Goal: Task Accomplishment & Management: Manage account settings

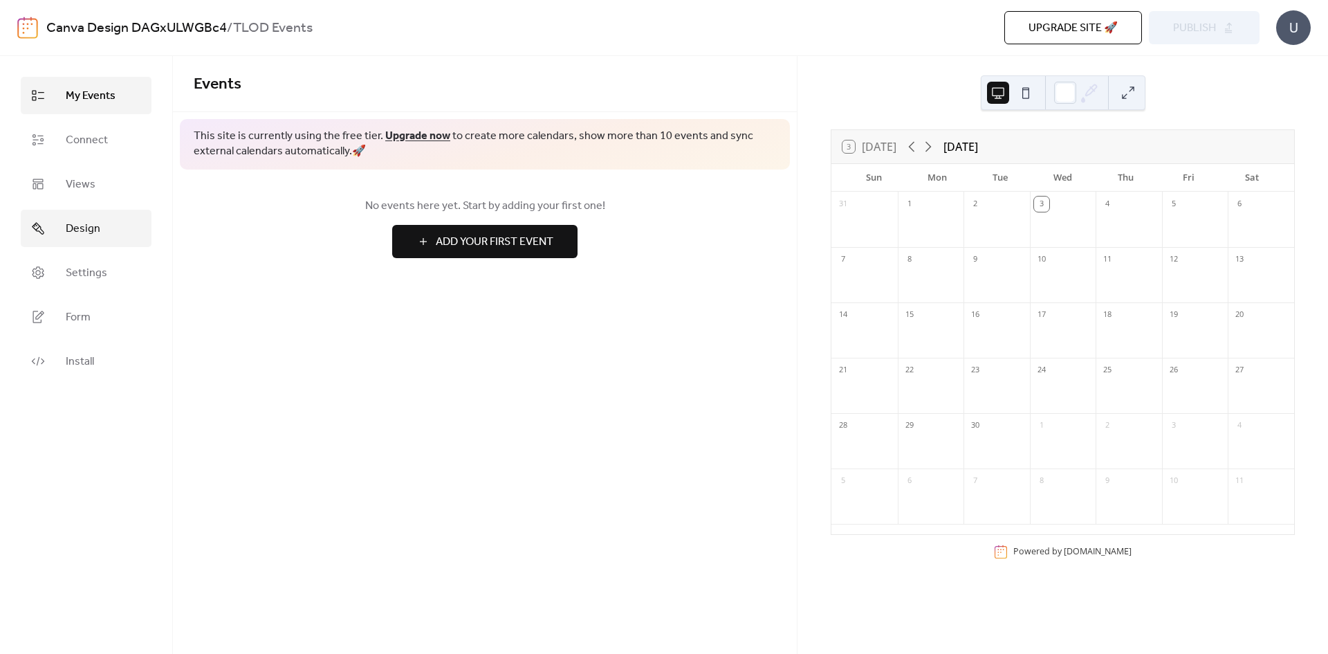
click at [78, 222] on span "Design" at bounding box center [83, 229] width 35 height 17
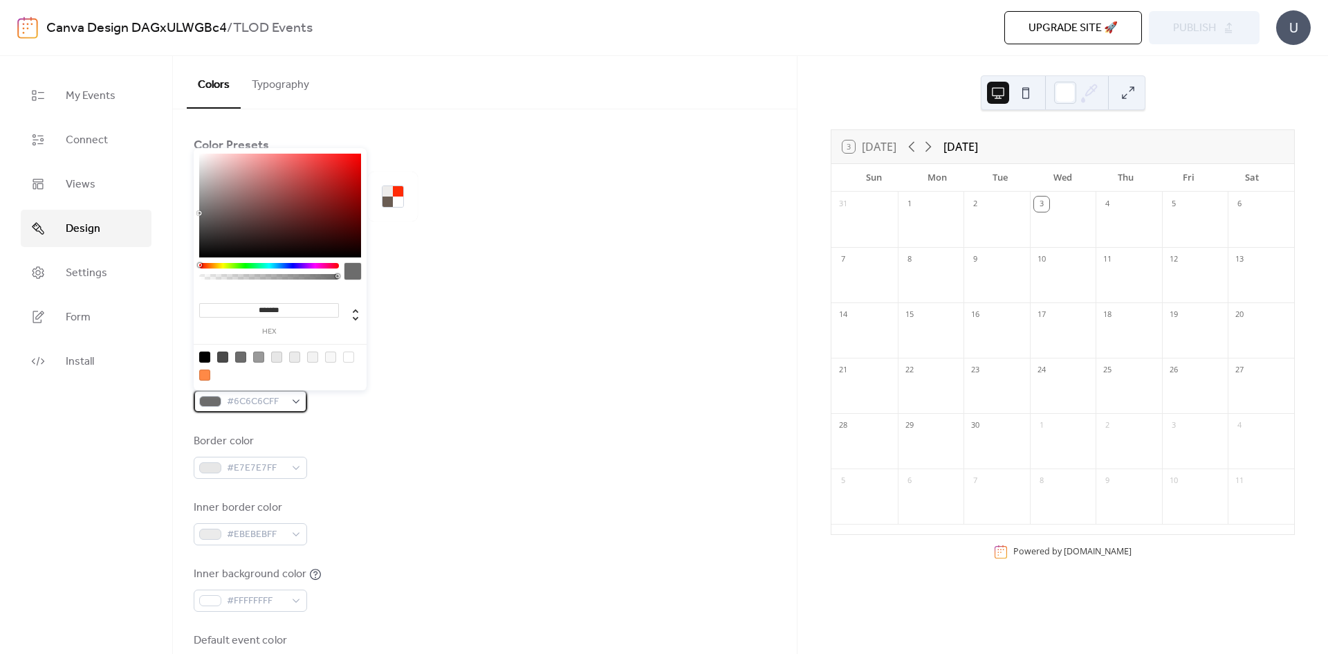
click at [259, 400] on span "#6C6C6CFF" at bounding box center [256, 402] width 58 height 17
click at [203, 352] on div at bounding box center [204, 356] width 11 height 11
type input "*******"
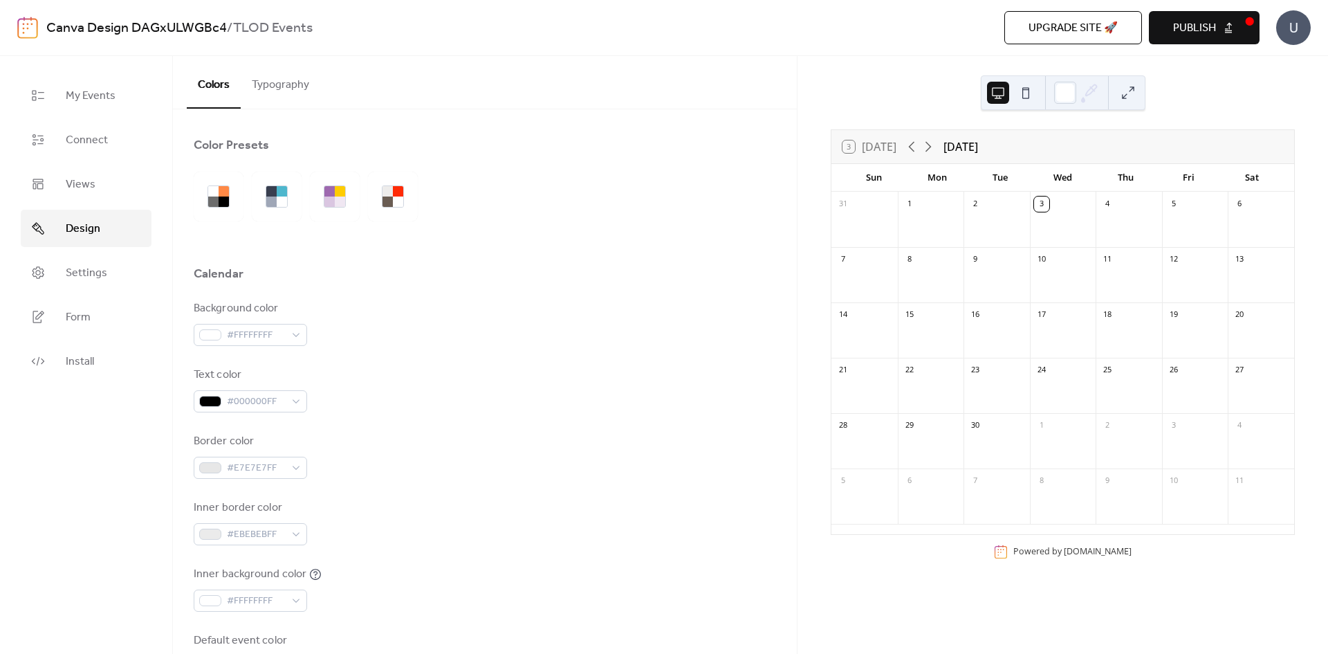
click at [375, 434] on div "Border color #E7E7E7FF" at bounding box center [485, 456] width 582 height 46
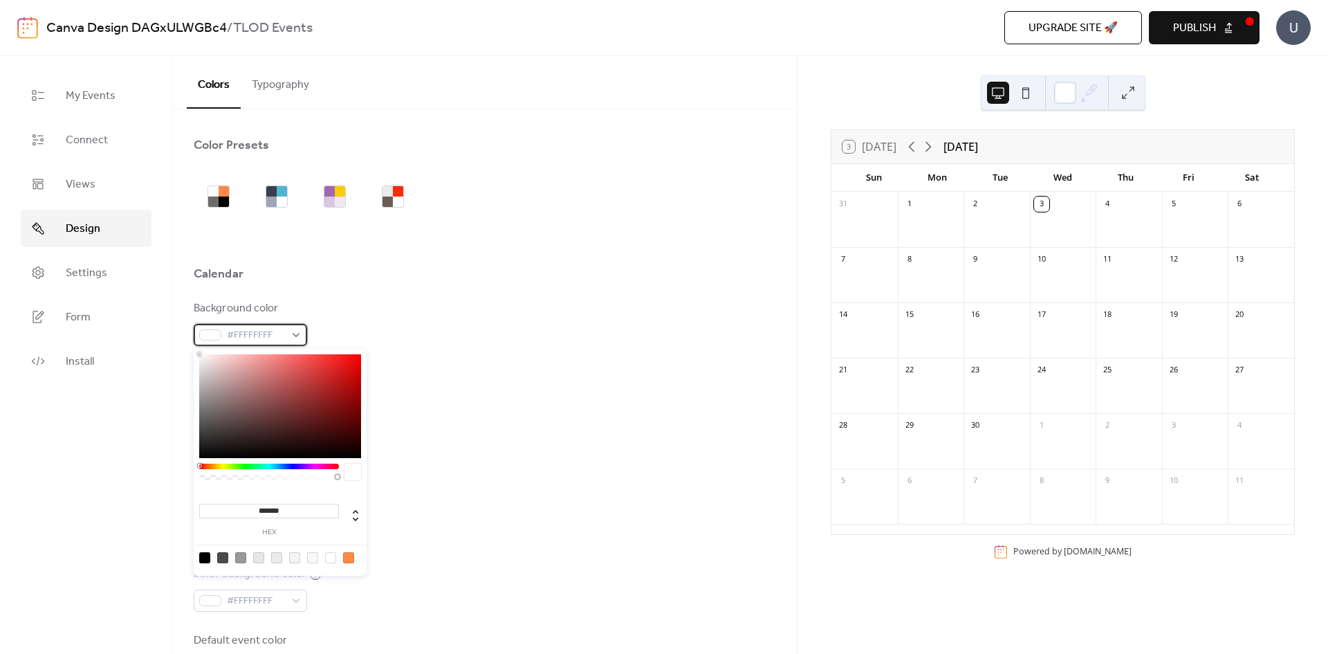
click at [257, 340] on span "#FFFFFFFF" at bounding box center [256, 335] width 58 height 17
click at [522, 387] on div "Text color #000000FF" at bounding box center [485, 390] width 582 height 46
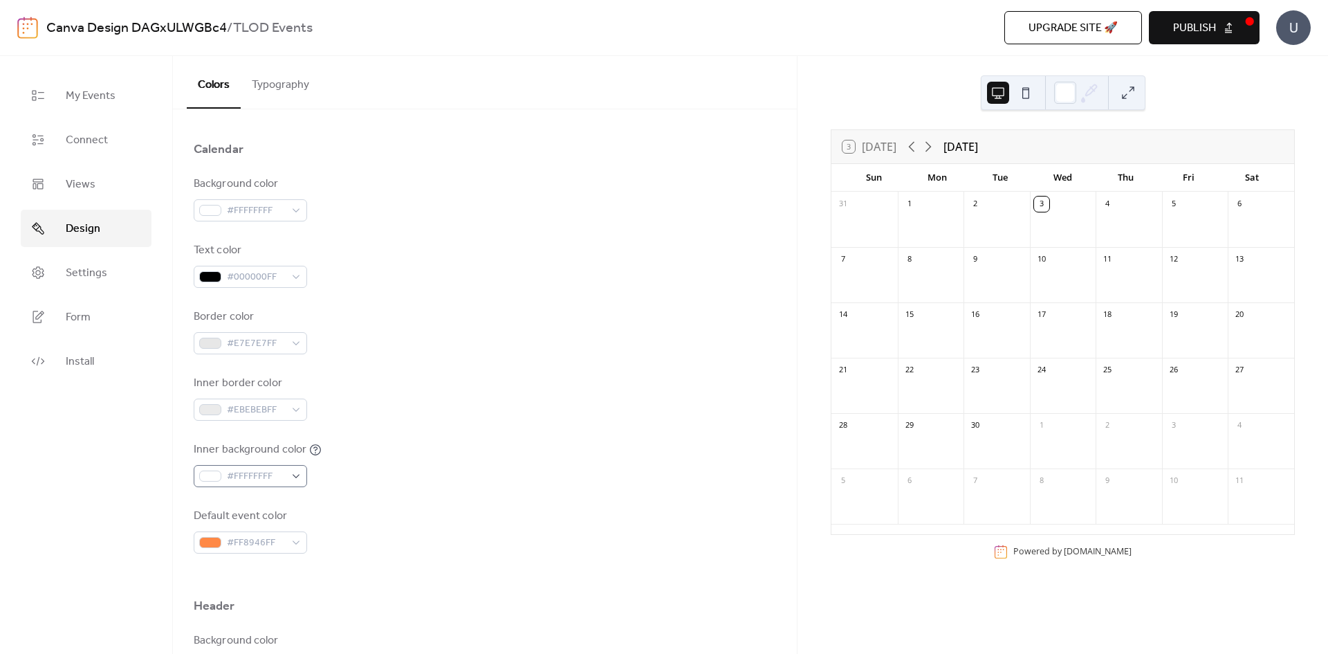
scroll to position [138, 0]
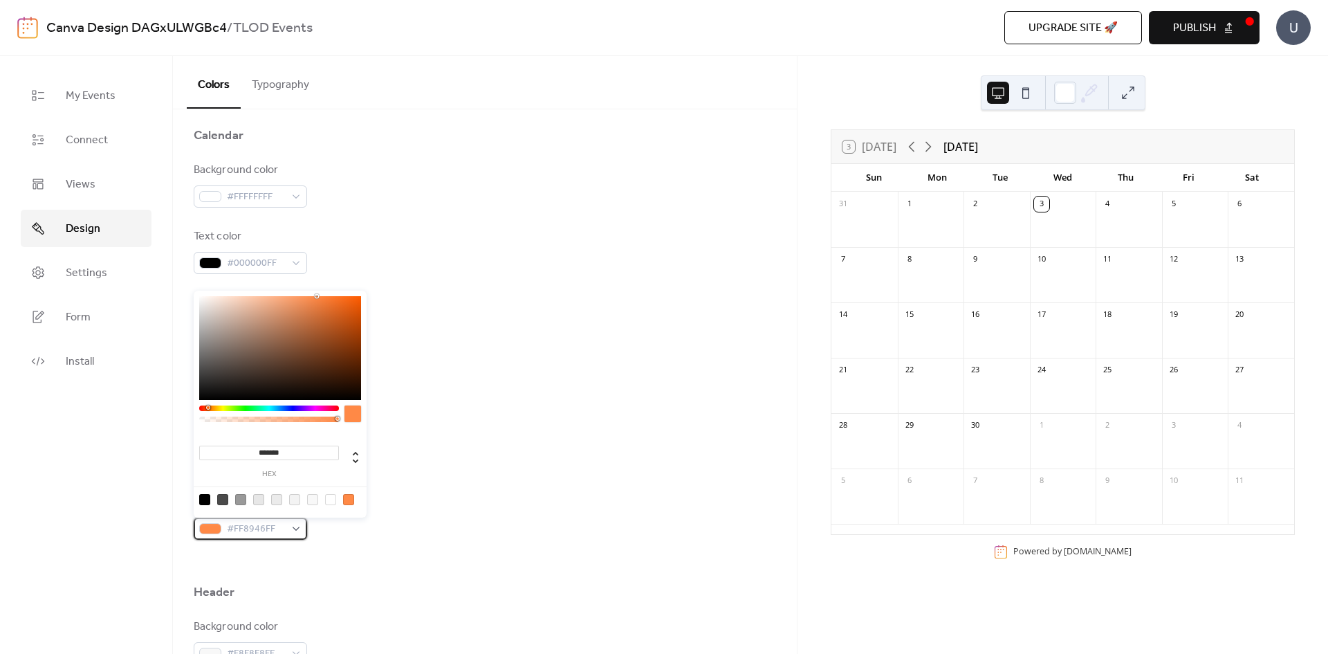
click at [296, 521] on div "#FF8946FF" at bounding box center [250, 528] width 113 height 22
type input "*******"
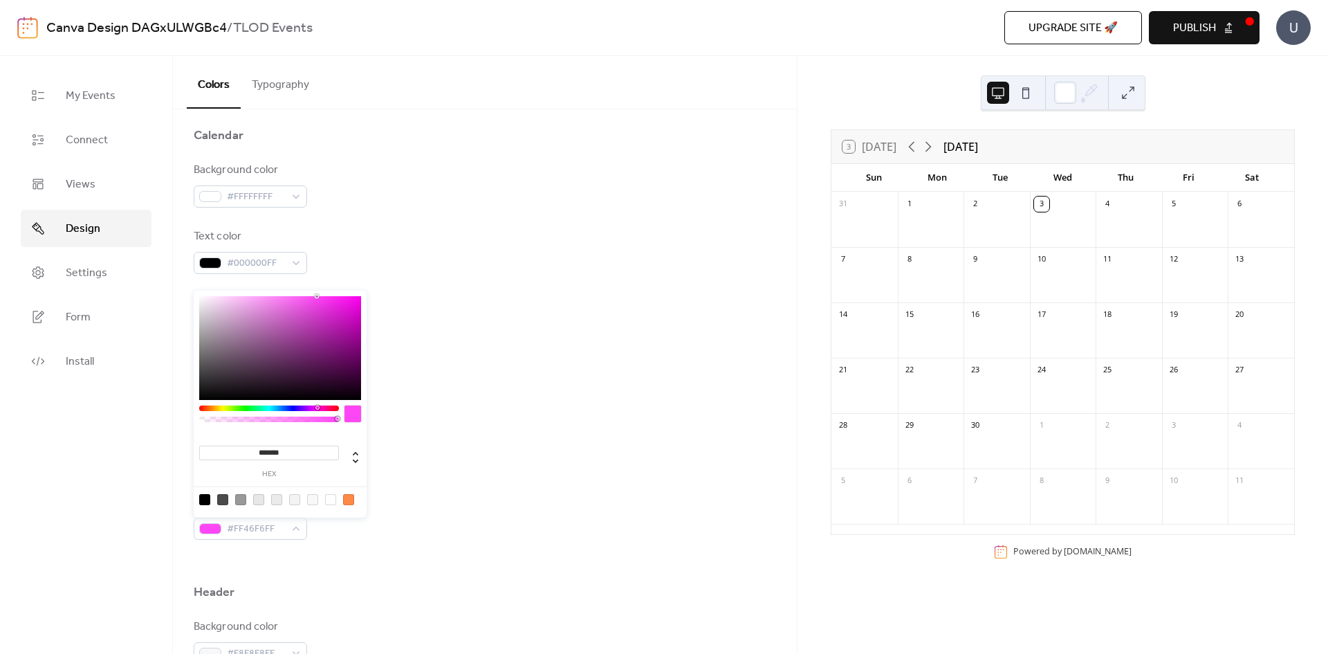
click at [317, 409] on div at bounding box center [269, 408] width 140 height 6
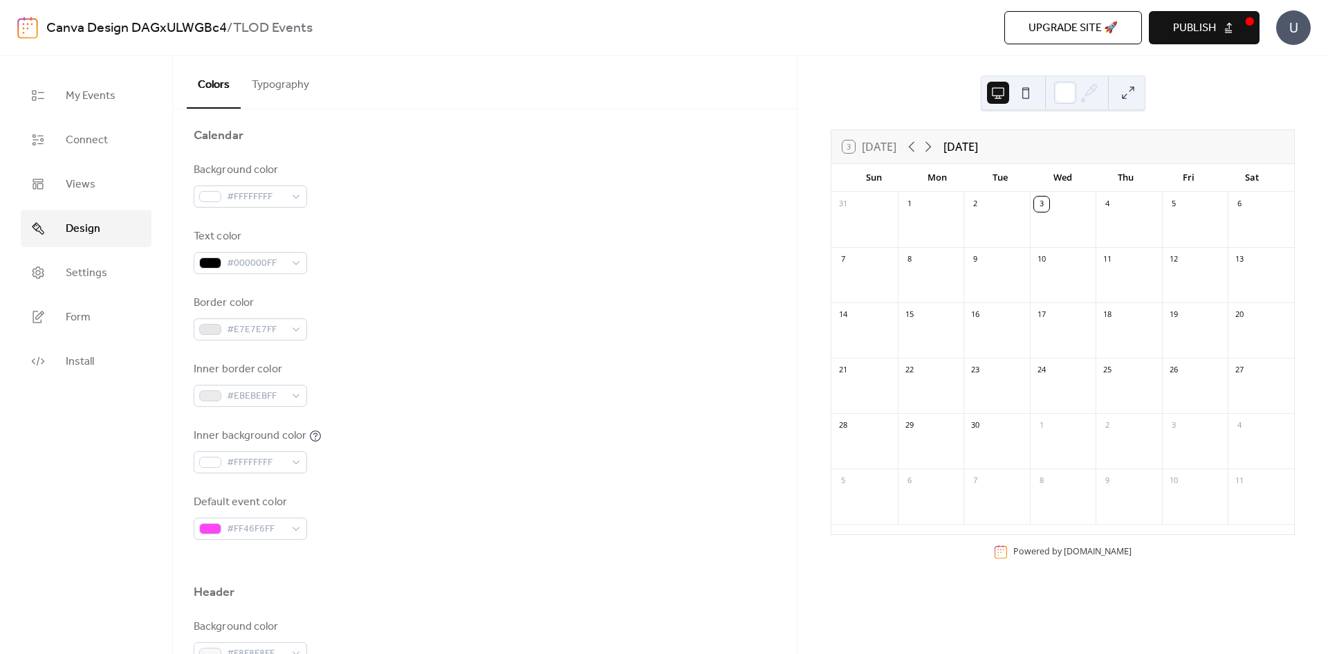
click at [425, 387] on div "Inner border color #EBEBEBFF" at bounding box center [485, 384] width 582 height 46
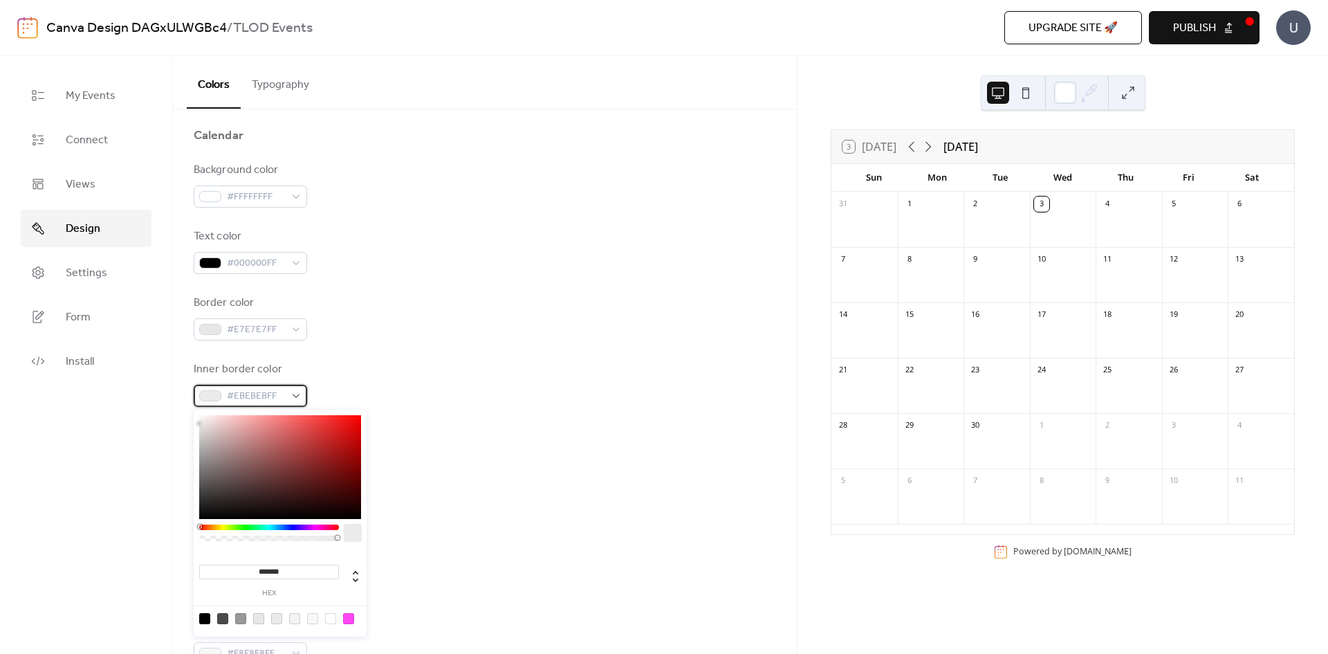
click at [289, 396] on div "#EBEBEBFF" at bounding box center [250, 396] width 113 height 22
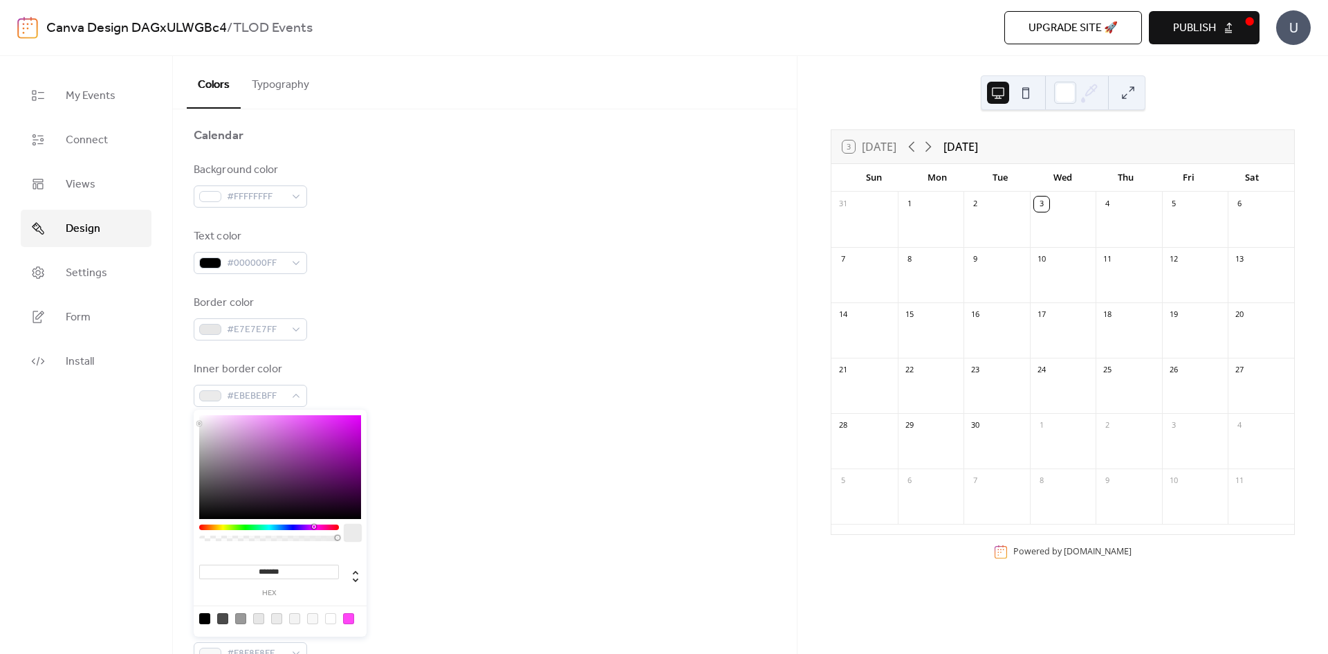
click at [313, 526] on div at bounding box center [269, 527] width 140 height 6
drag, startPoint x: 311, startPoint y: 526, endPoint x: 320, endPoint y: 523, distance: 9.4
click at [320, 523] on div "******* hex" at bounding box center [280, 523] width 173 height 227
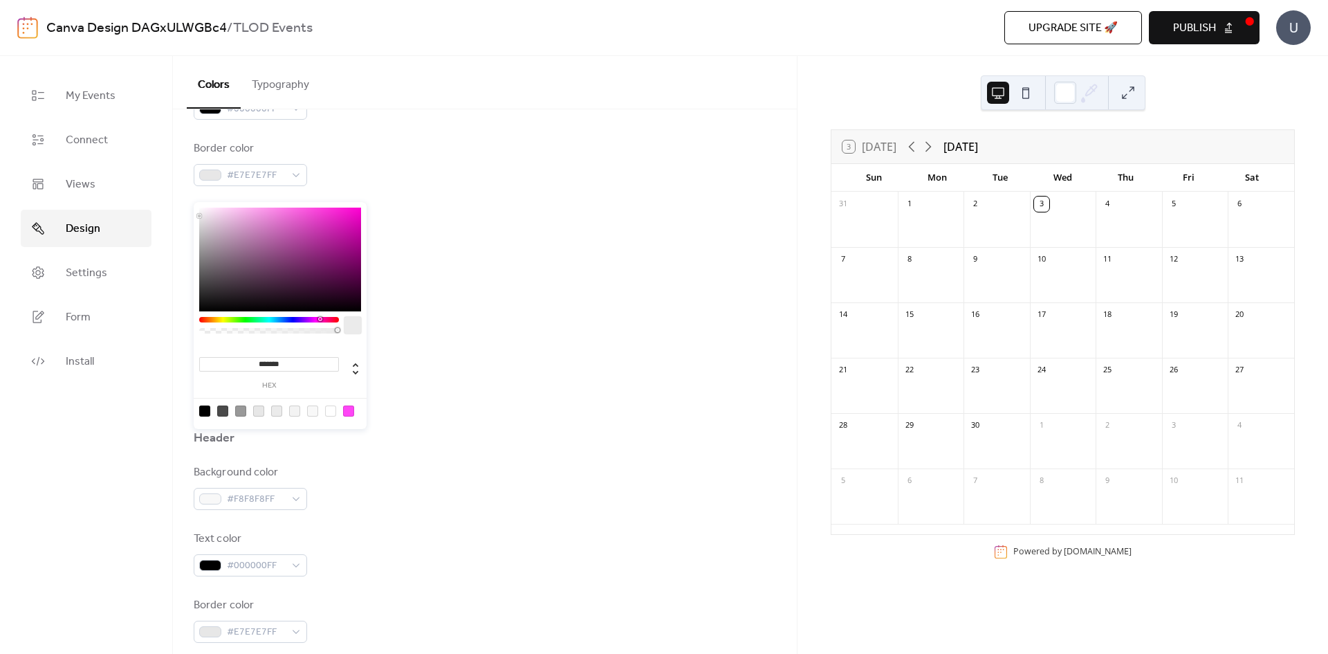
scroll to position [346, 0]
click at [351, 414] on div at bounding box center [348, 410] width 11 height 11
type input "*******"
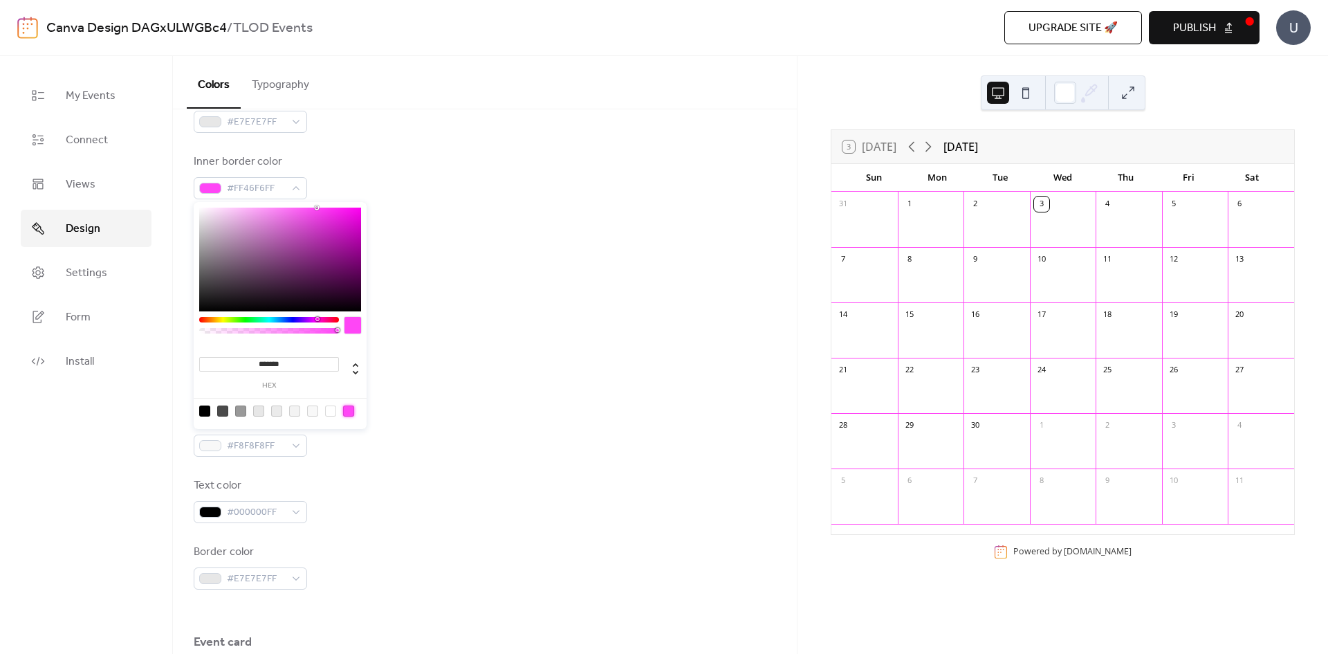
click at [426, 412] on div "Background color #F8F8F8FF" at bounding box center [485, 434] width 582 height 46
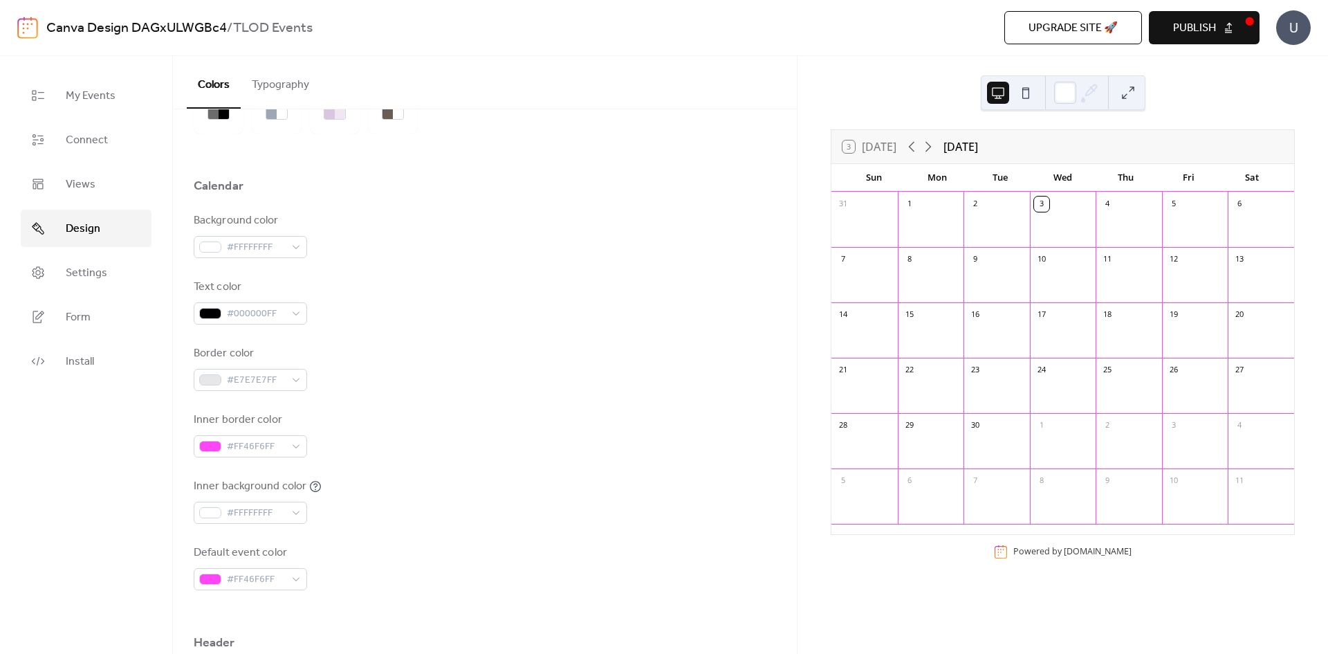
scroll to position [69, 0]
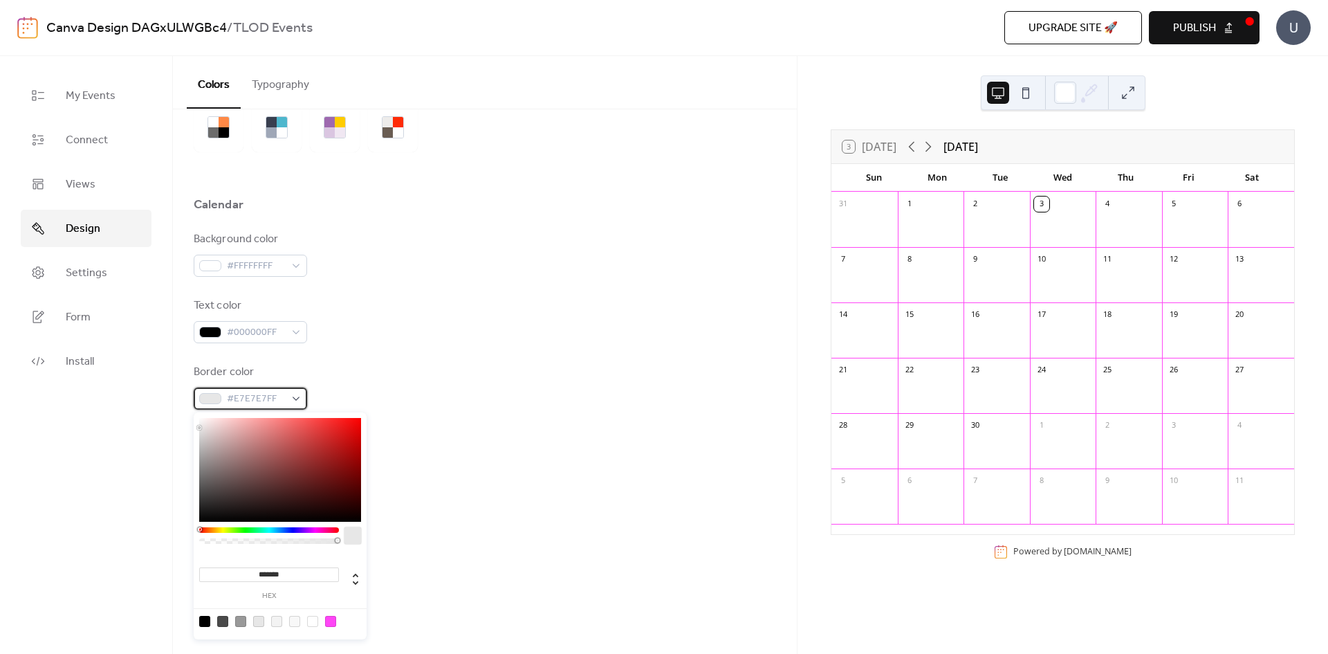
click at [295, 400] on div "#E7E7E7FF" at bounding box center [250, 398] width 113 height 22
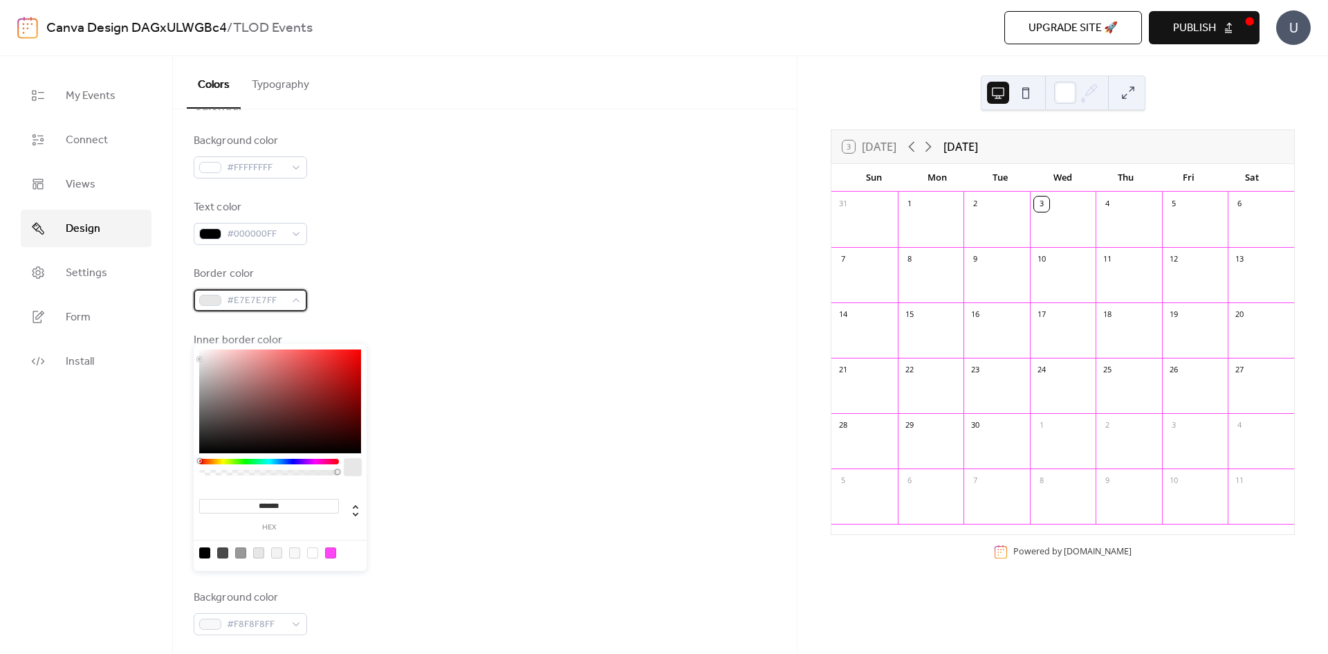
scroll to position [208, 0]
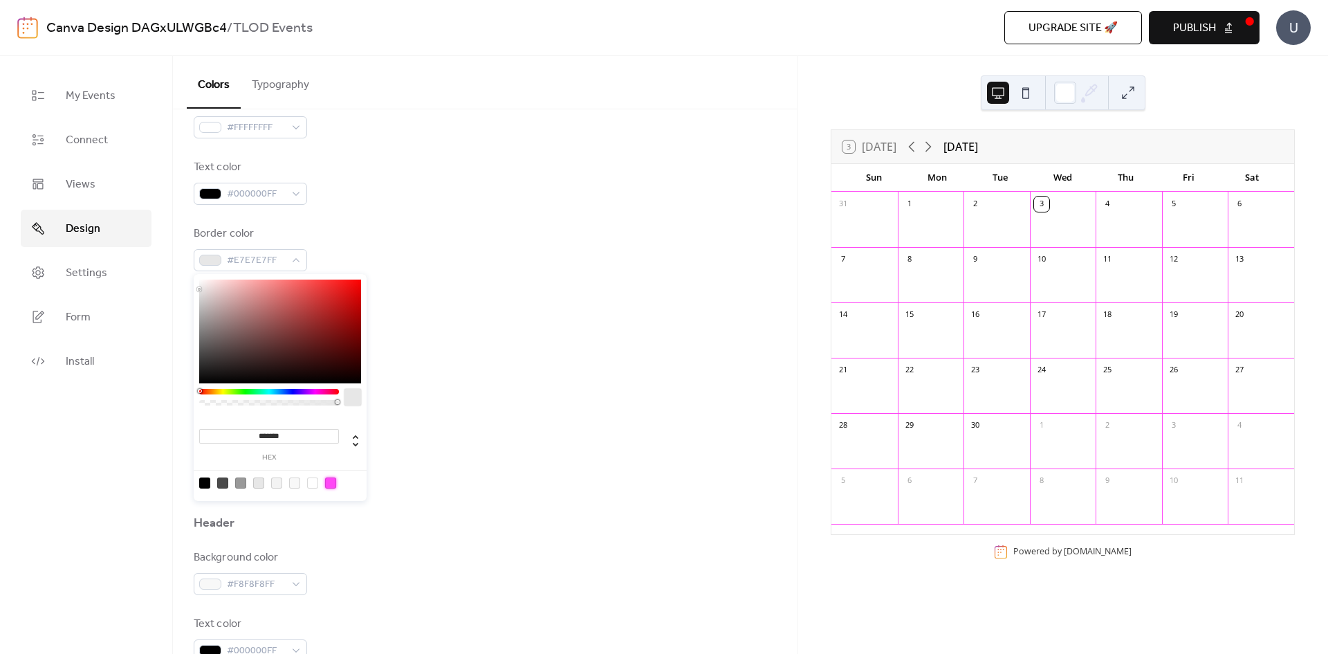
click at [331, 486] on div at bounding box center [330, 482] width 11 height 11
type input "*******"
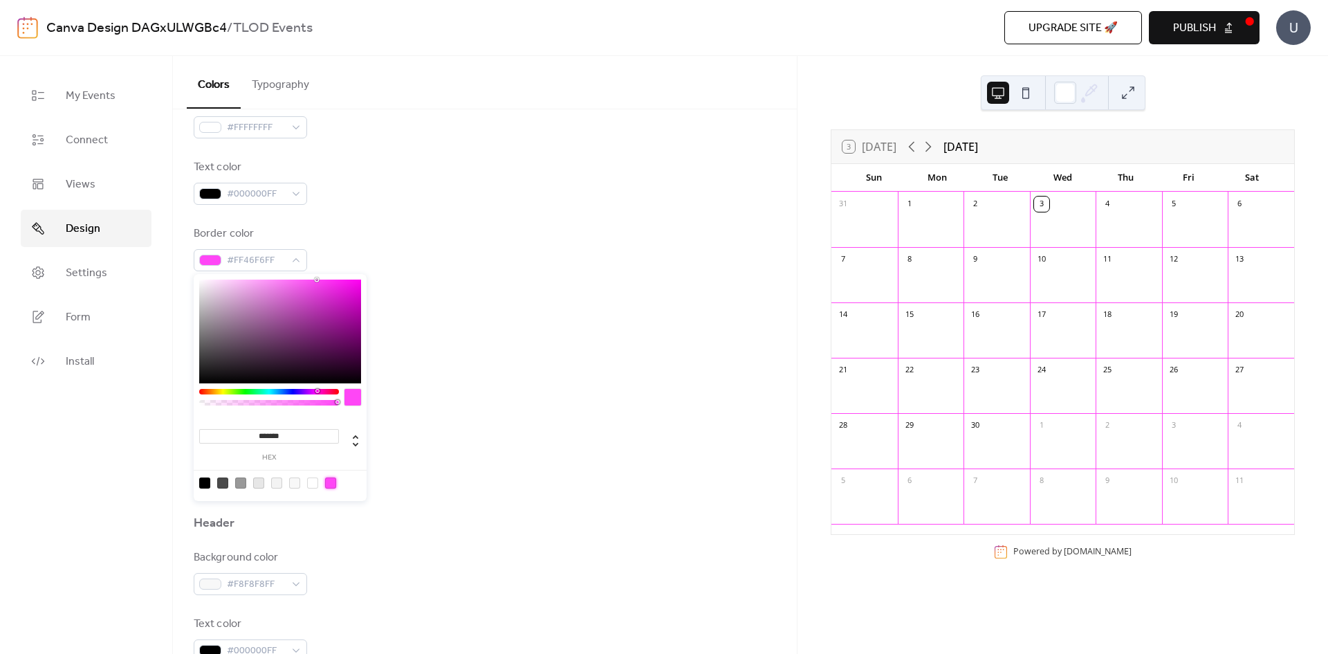
click at [423, 459] on div "Default event color #FF46F6FF" at bounding box center [485, 448] width 582 height 46
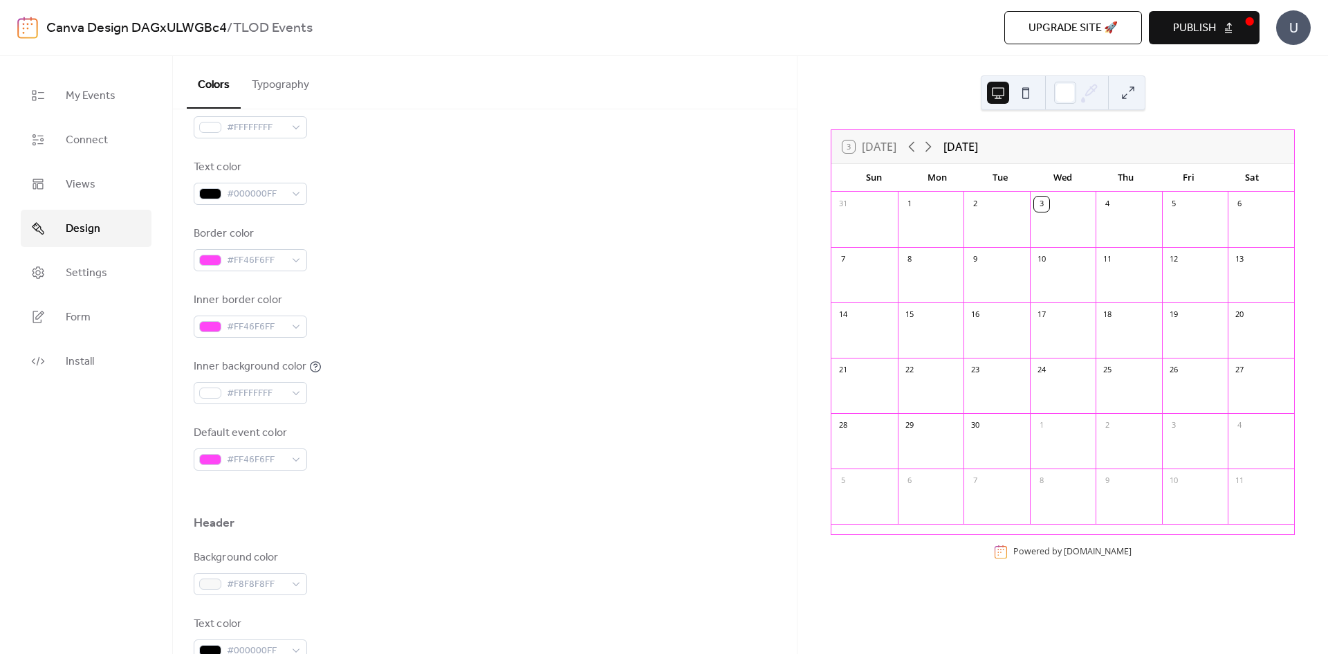
click at [1202, 28] on span "Publish" at bounding box center [1194, 28] width 43 height 17
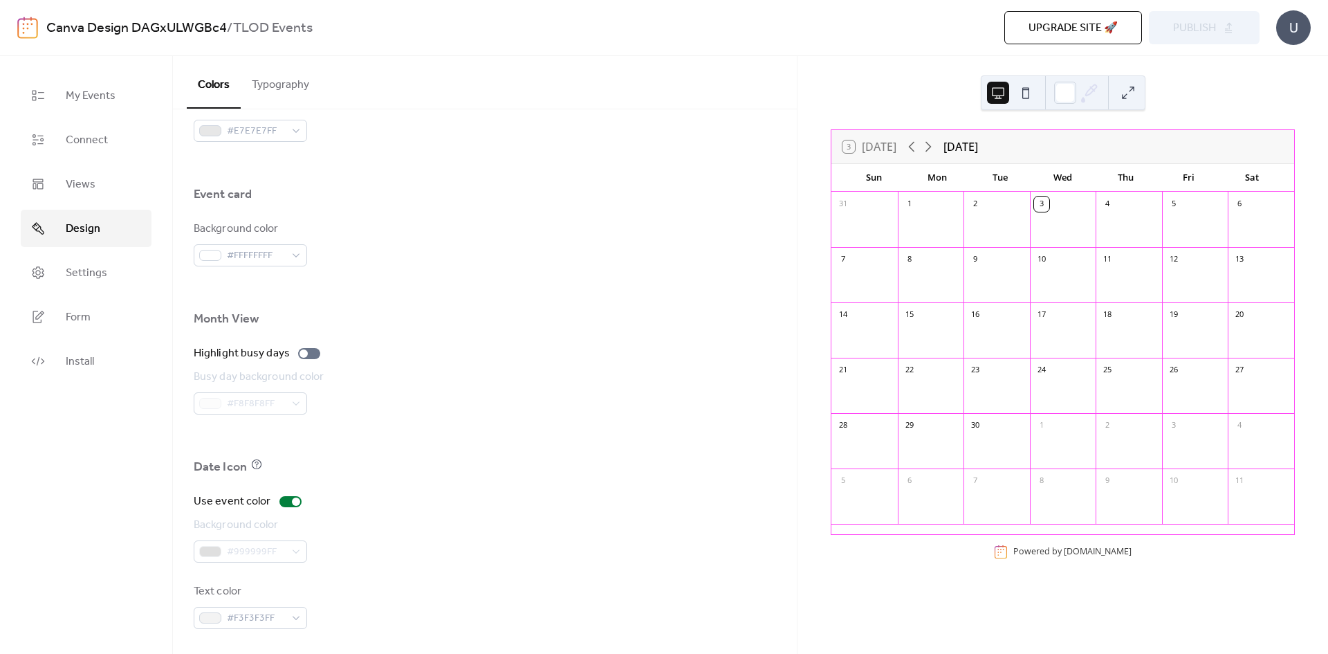
scroll to position [796, 0]
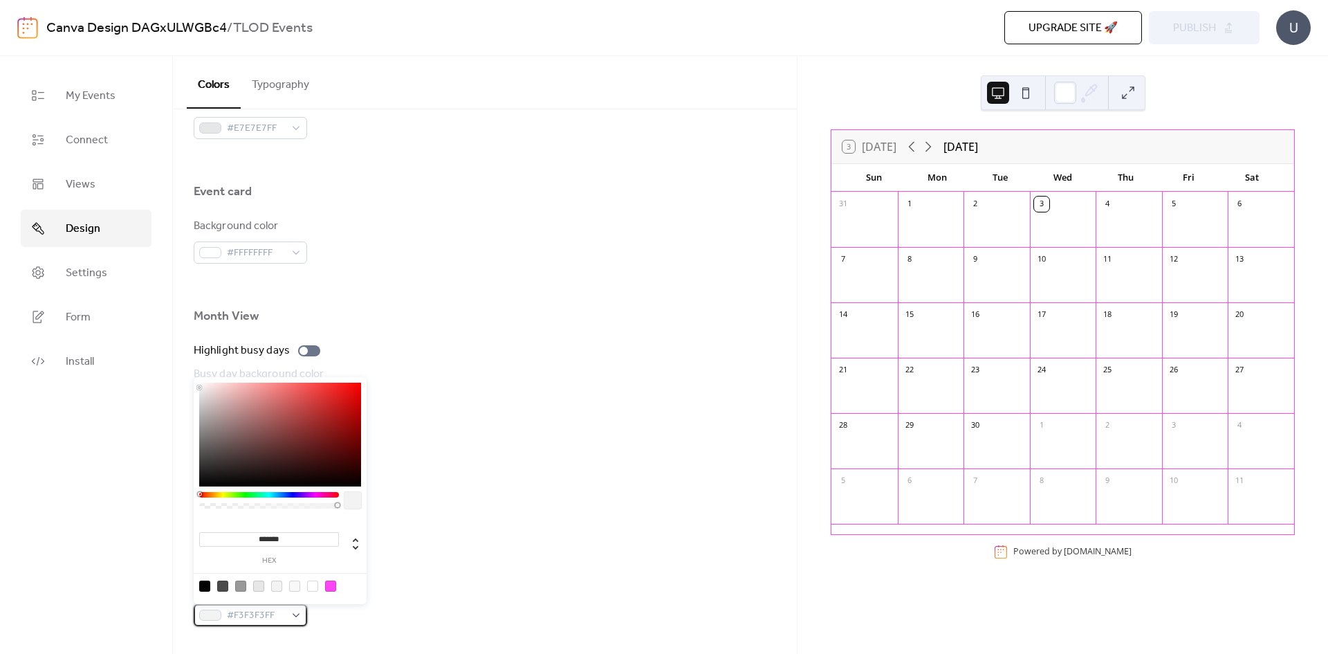
click at [284, 612] on span "#F3F3F3FF" at bounding box center [256, 615] width 58 height 17
click at [203, 583] on div at bounding box center [204, 585] width 11 height 11
type input "*******"
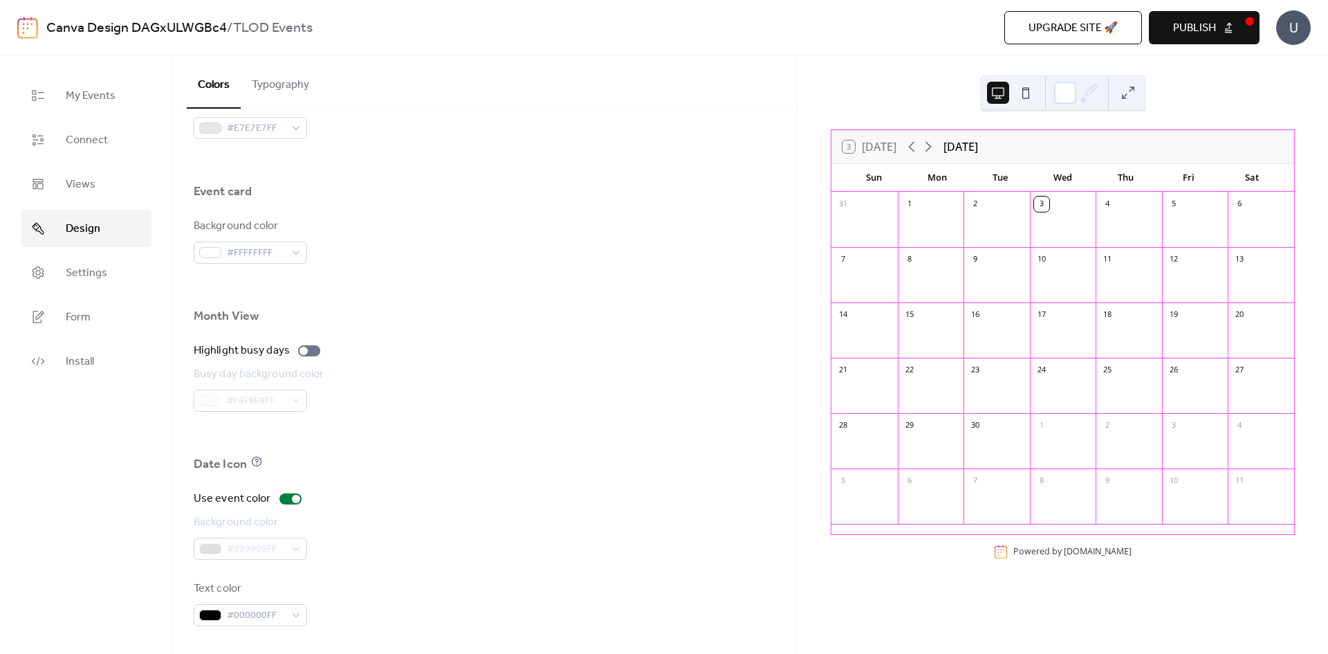
click at [443, 569] on div "Use event color Background color #999999FF Text color #000000FF" at bounding box center [485, 558] width 582 height 136
click at [295, 551] on div "#999999FF" at bounding box center [250, 549] width 113 height 22
click at [310, 353] on div at bounding box center [309, 350] width 22 height 11
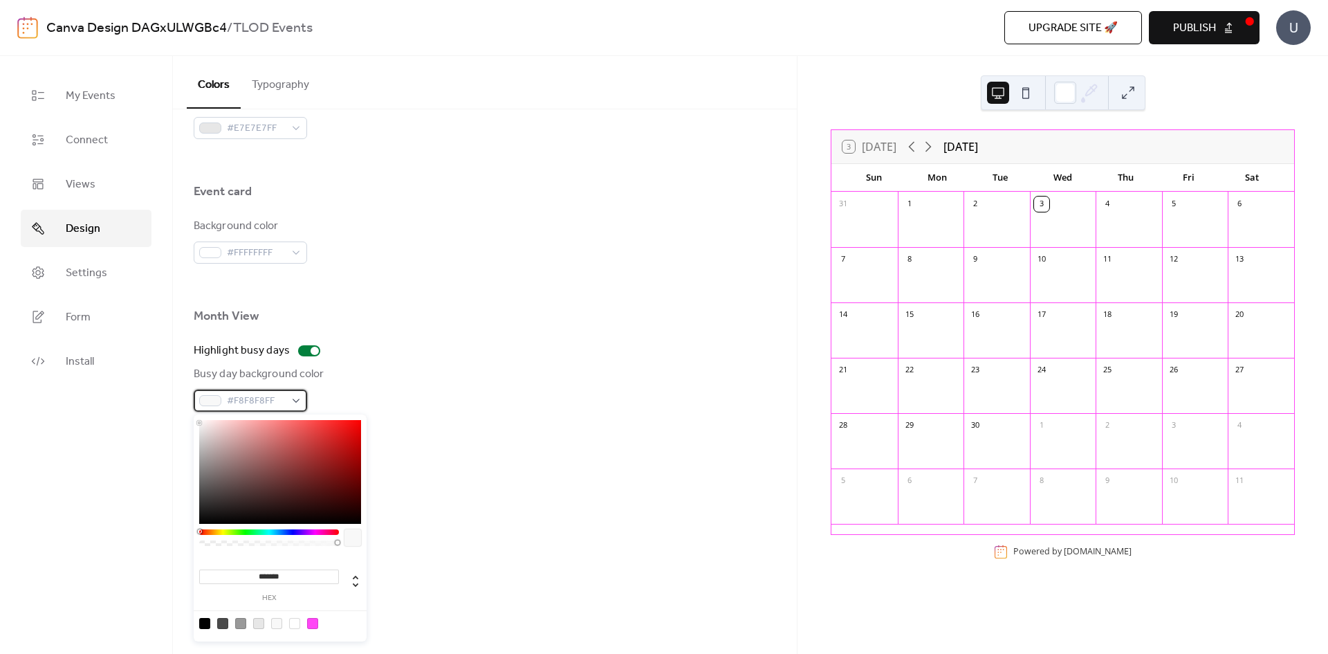
click at [302, 399] on div "#F8F8F8FF" at bounding box center [250, 400] width 113 height 22
click at [276, 625] on div at bounding box center [276, 623] width 11 height 11
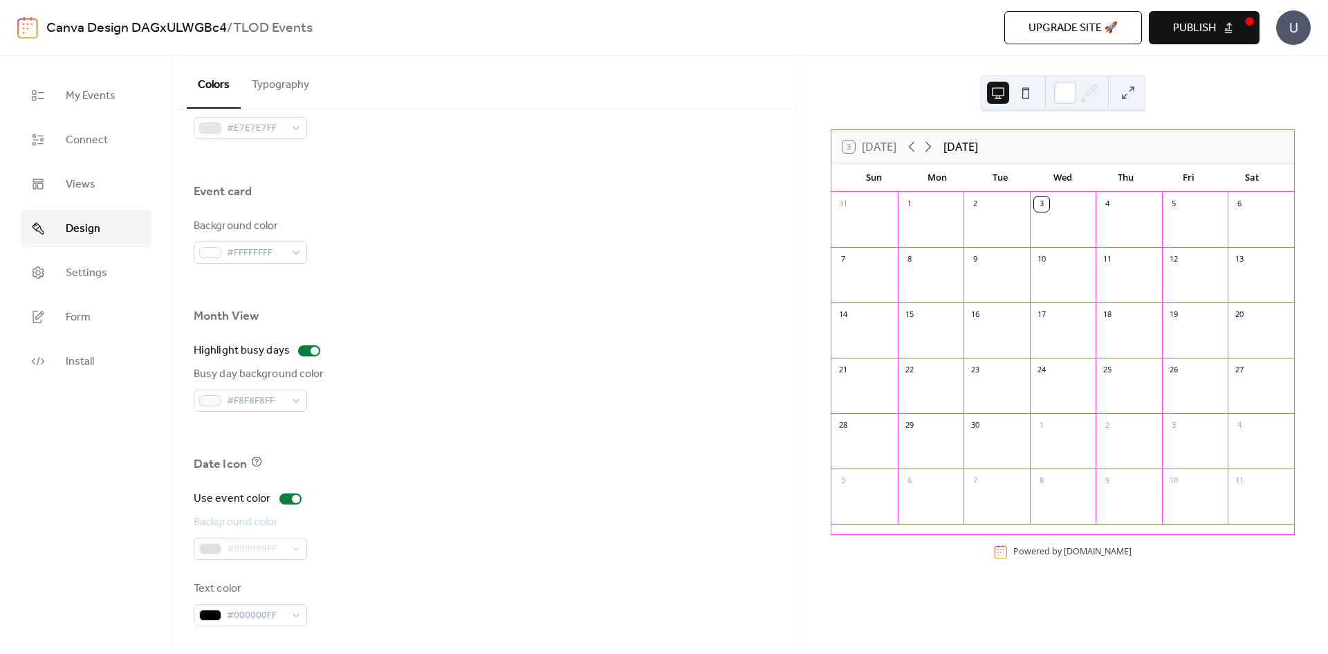
click at [495, 515] on div "Background color #999999FF" at bounding box center [485, 537] width 582 height 46
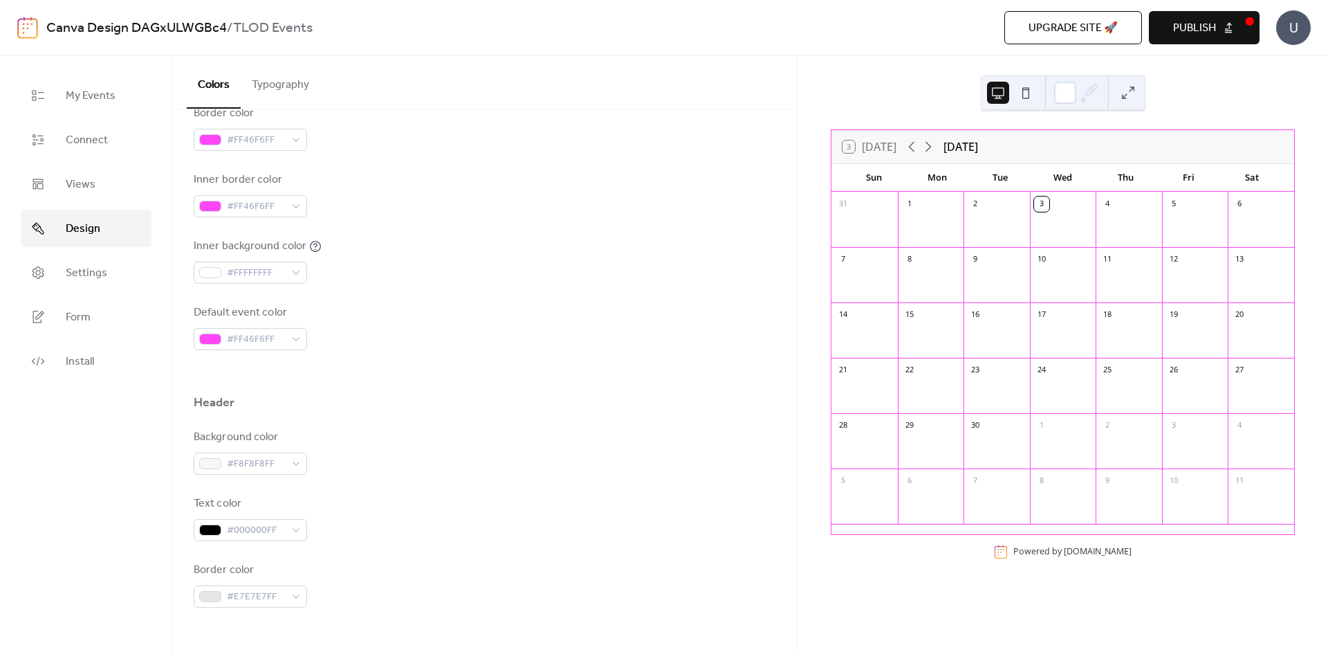
scroll to position [381, 0]
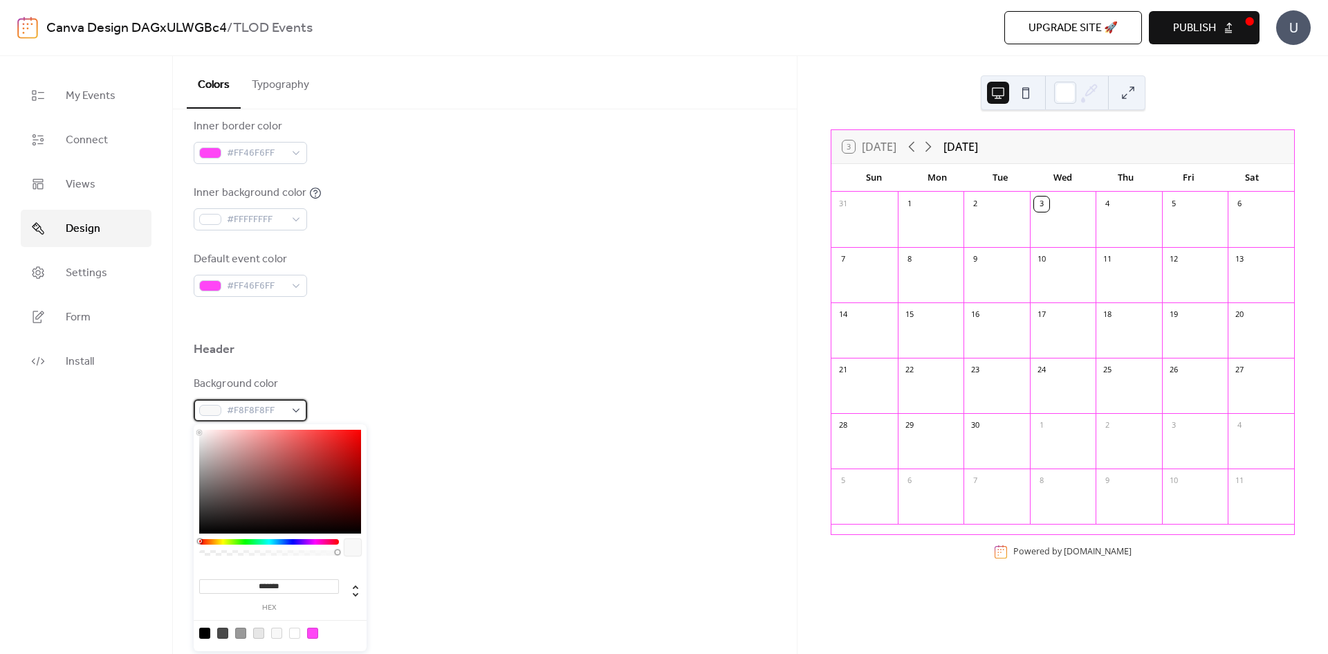
click at [299, 407] on div "#F8F8F8FF" at bounding box center [250, 410] width 113 height 22
click at [313, 630] on div at bounding box center [312, 632] width 11 height 11
type input "*******"
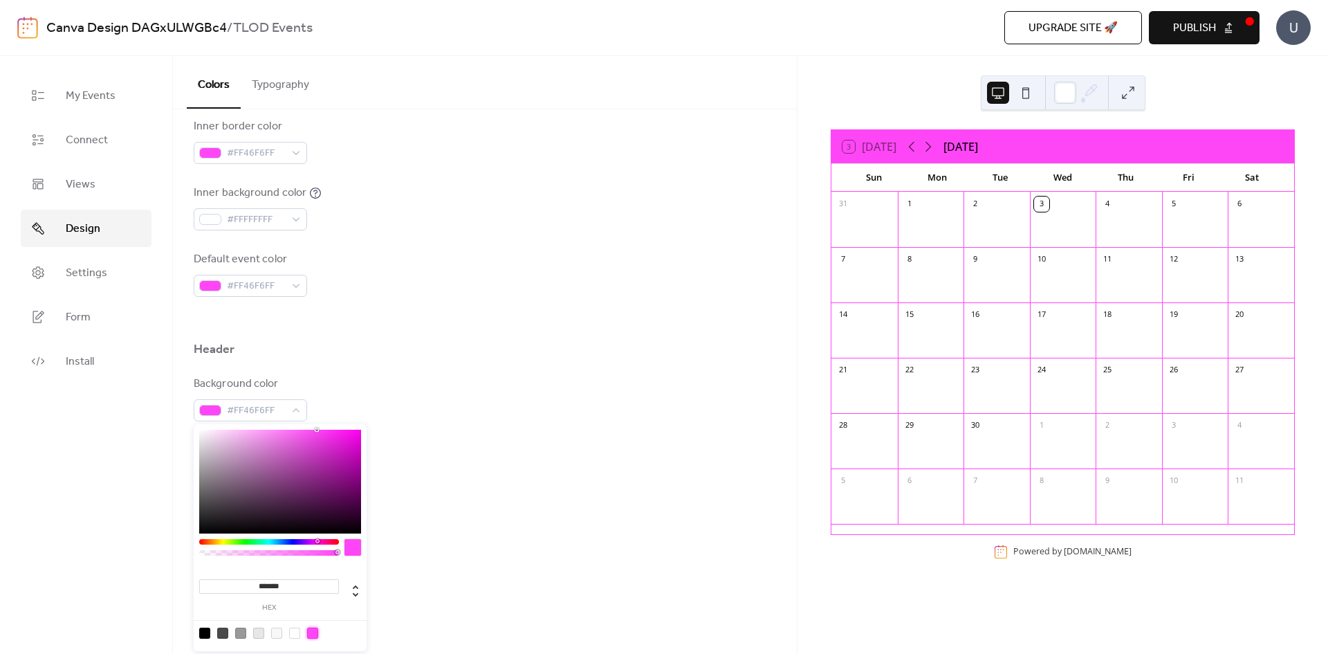
click at [483, 470] on div "Text color #000000FF" at bounding box center [485, 465] width 582 height 46
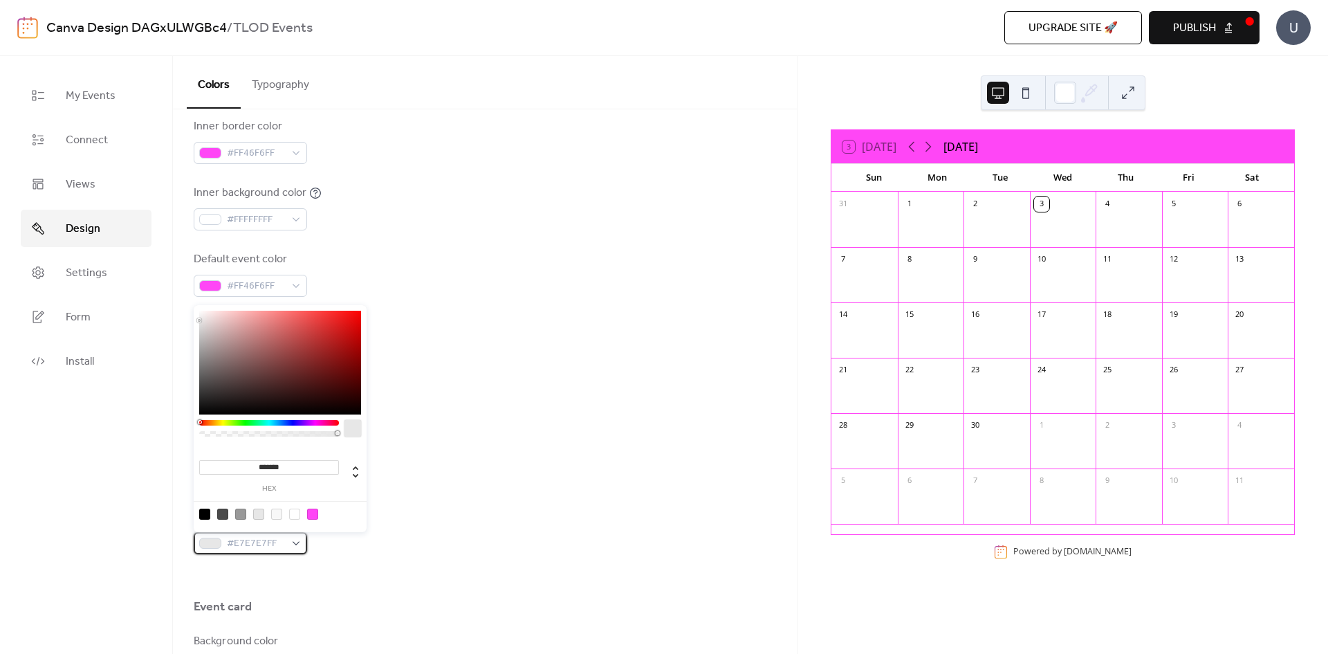
click at [293, 544] on div "#E7E7E7FF" at bounding box center [250, 543] width 113 height 22
click at [311, 518] on div at bounding box center [312, 513] width 11 height 11
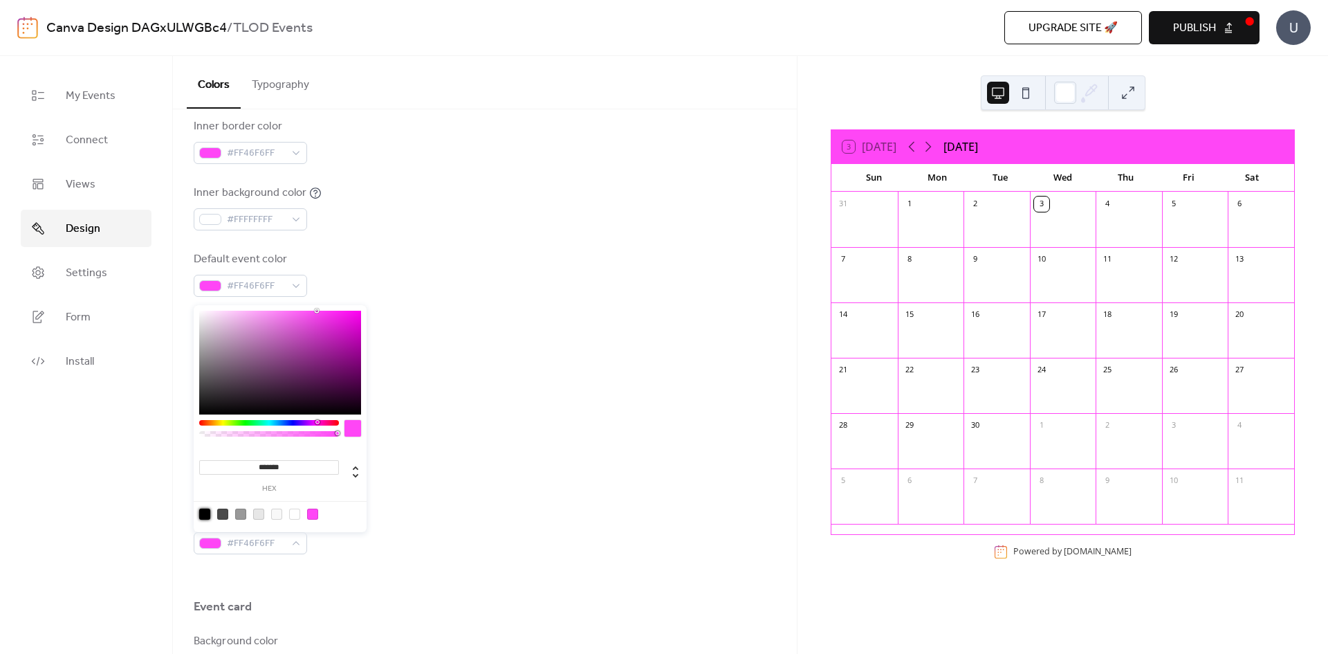
click at [203, 513] on div at bounding box center [204, 513] width 11 height 11
click at [314, 518] on div at bounding box center [312, 513] width 11 height 11
type input "*******"
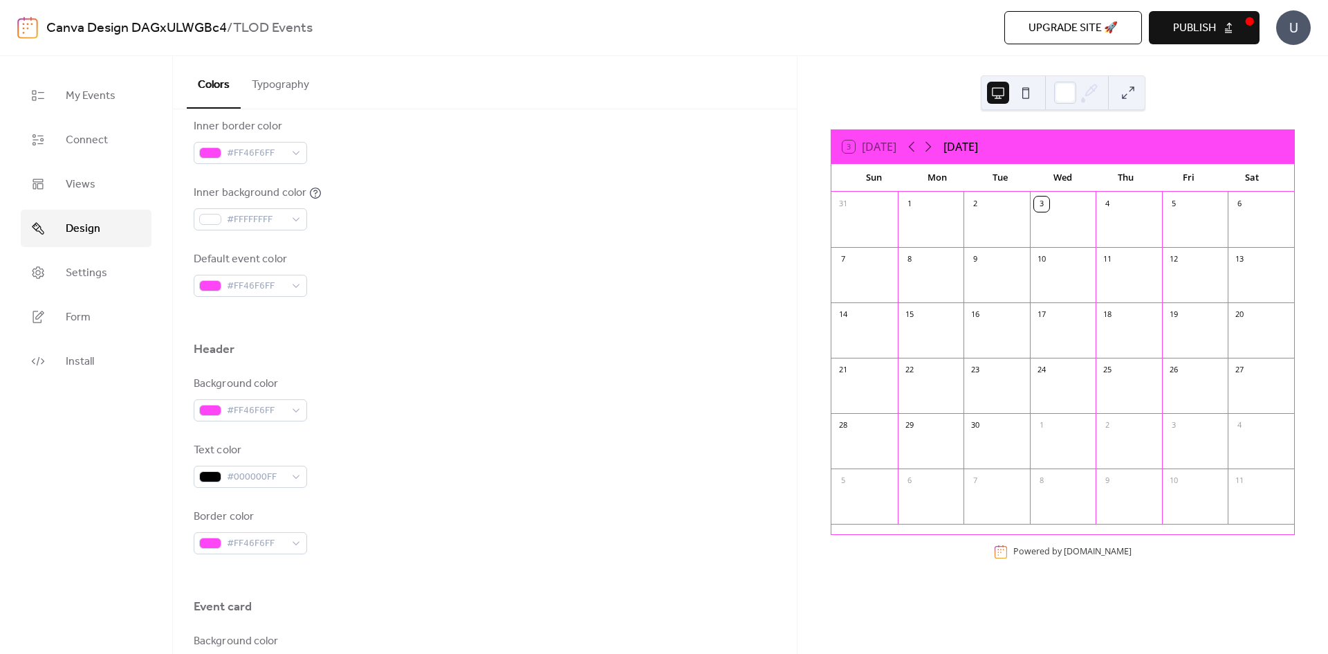
click at [425, 526] on div "Border color #FF46F6FF" at bounding box center [485, 531] width 582 height 46
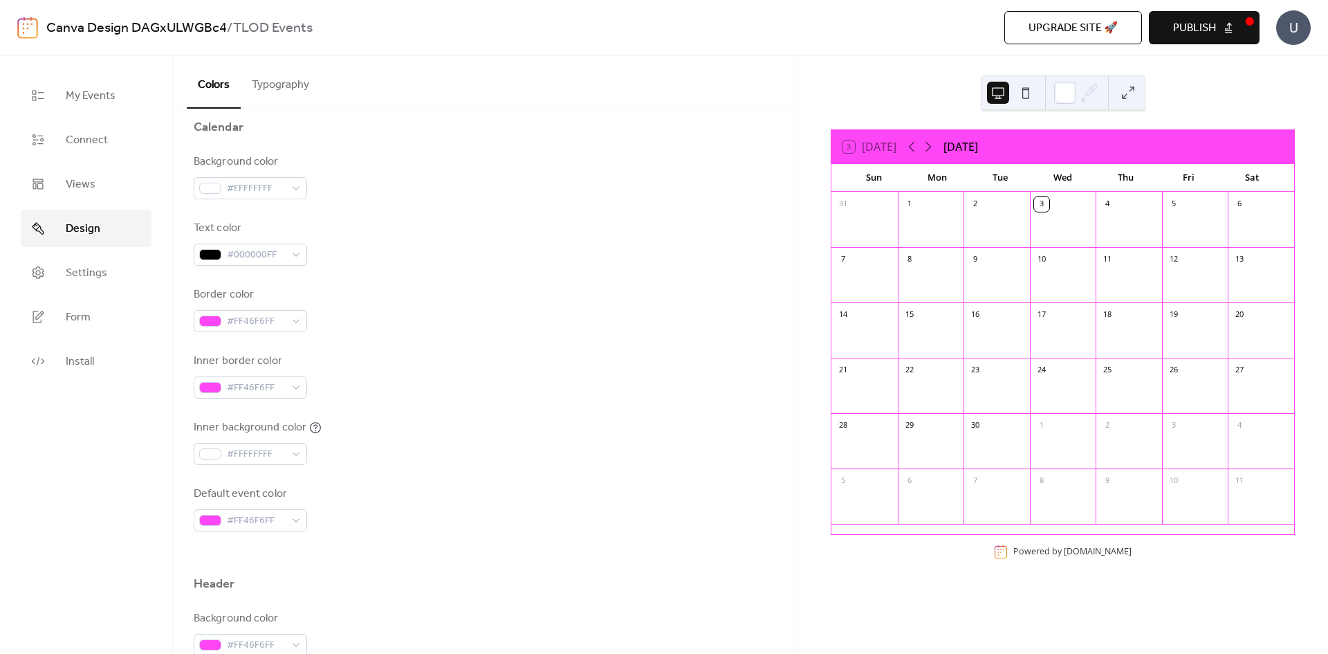
scroll to position [0, 0]
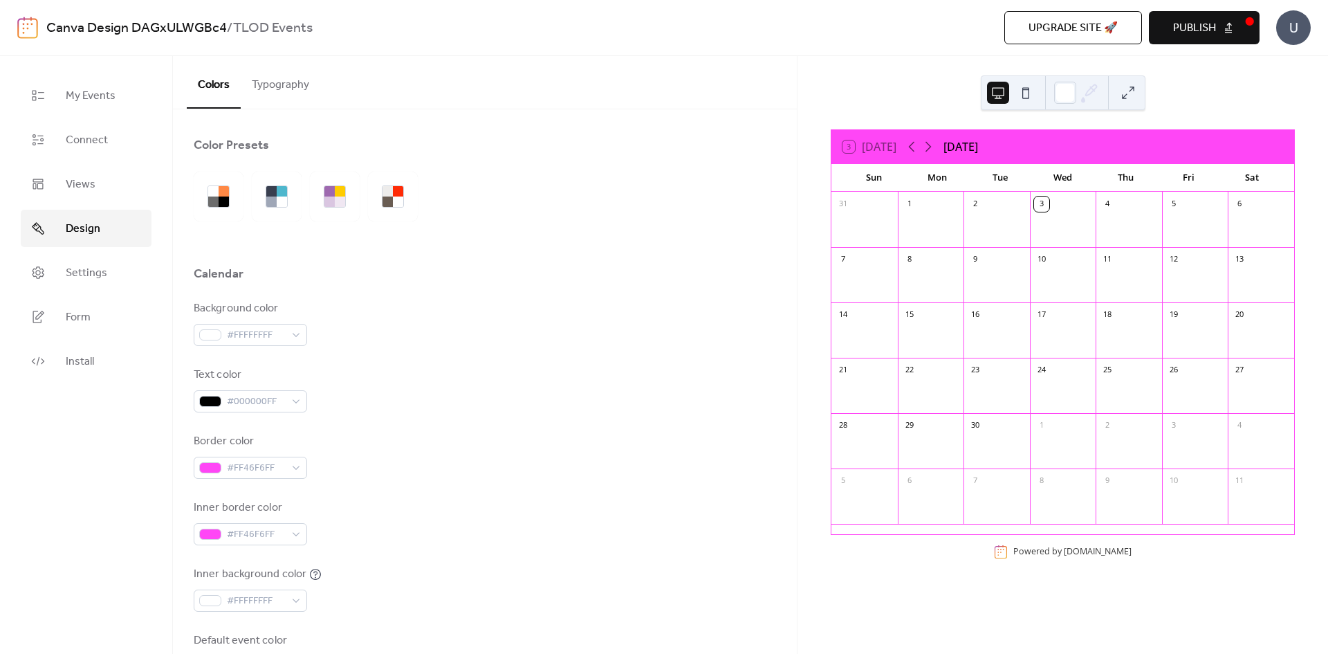
click at [1209, 24] on span "Publish" at bounding box center [1194, 28] width 43 height 17
